Goal: Transaction & Acquisition: Purchase product/service

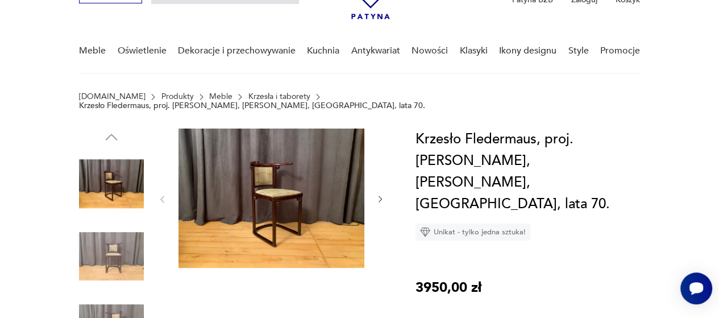
click at [292, 185] on img at bounding box center [271, 197] width 186 height 139
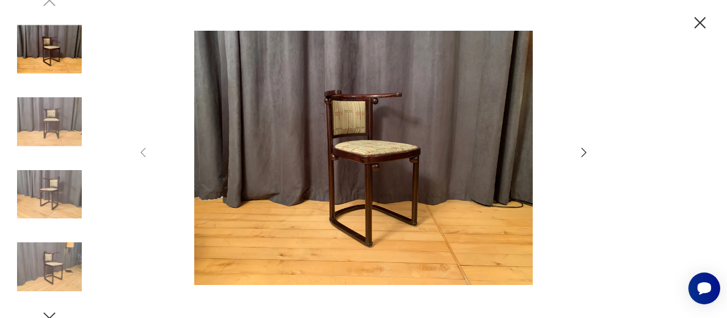
click at [373, 164] on img at bounding box center [363, 158] width 405 height 254
click at [43, 268] on img at bounding box center [49, 266] width 65 height 65
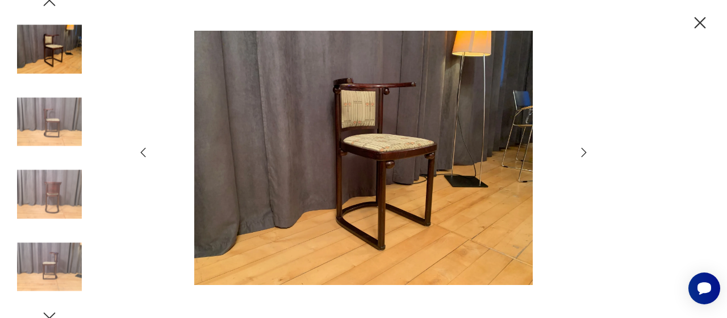
click at [586, 151] on icon "button" at bounding box center [584, 152] width 14 height 14
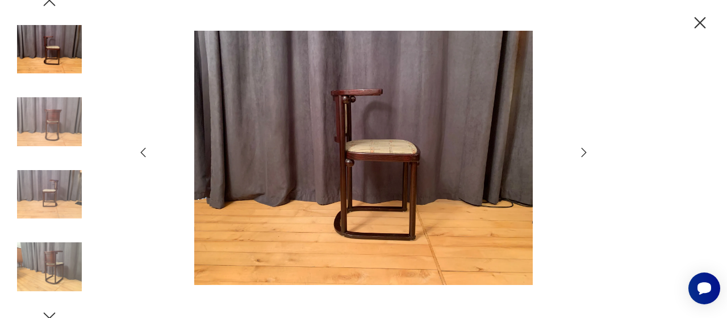
click at [586, 151] on icon "button" at bounding box center [584, 152] width 14 height 14
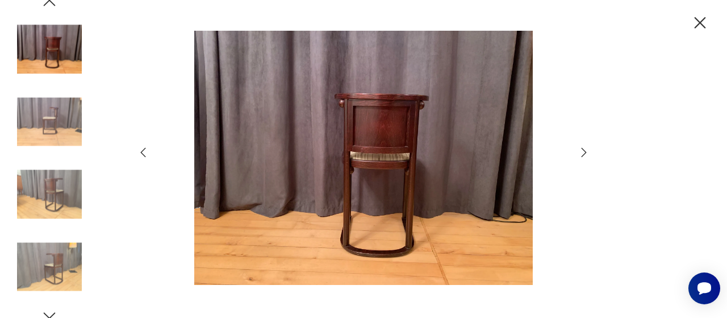
click at [586, 151] on icon "button" at bounding box center [584, 152] width 14 height 14
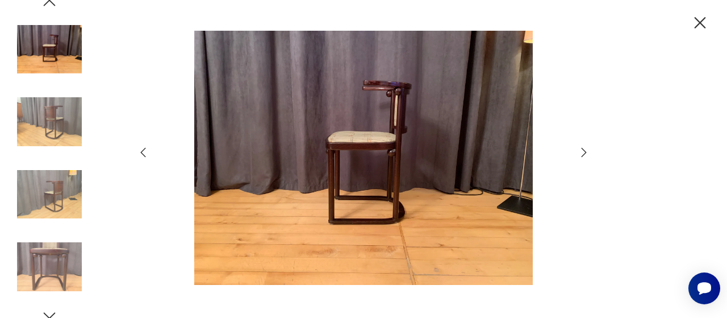
click at [586, 151] on icon "button" at bounding box center [584, 152] width 14 height 14
